Goal: Navigation & Orientation: Find specific page/section

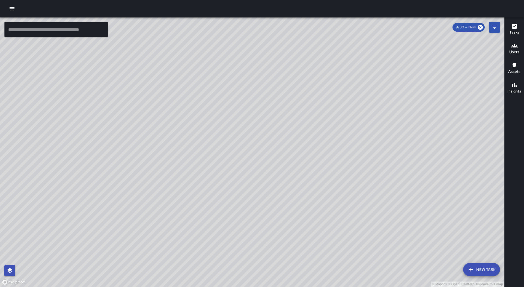
click at [11, 3] on div at bounding box center [262, 8] width 524 height 17
click at [10, 7] on icon "button" at bounding box center [12, 8] width 5 height 3
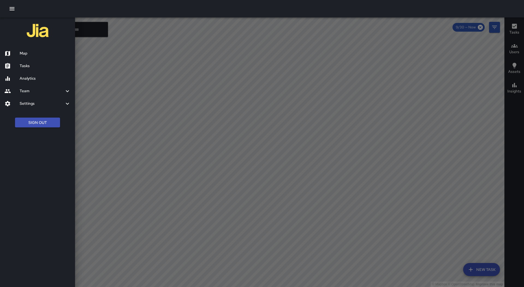
click at [30, 64] on h6 "Tasks" at bounding box center [45, 66] width 51 height 6
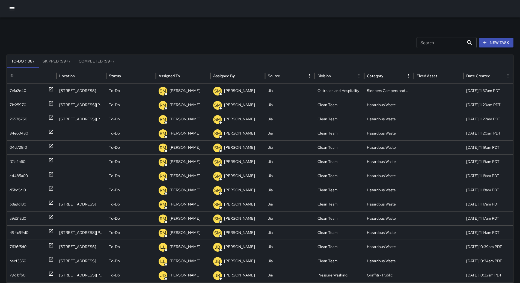
click at [184, 78] on button "Sort" at bounding box center [184, 76] width 8 height 8
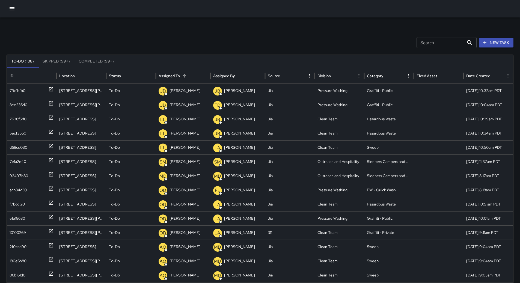
click at [8, 9] on button "button" at bounding box center [12, 8] width 11 height 11
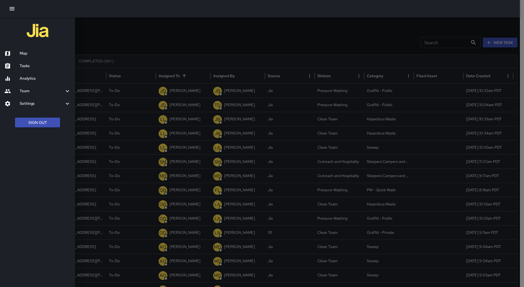
click at [29, 49] on div "Map" at bounding box center [37, 53] width 75 height 13
